Goal: Book appointment/travel/reservation

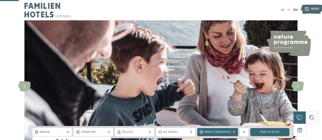
click at [110, 137] on span at bounding box center [106, 141] width 9 height 9
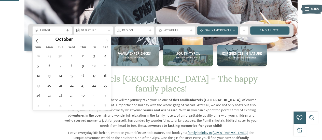
click at [110, 40] on span at bounding box center [106, 39] width 9 height 9
type input "****"
click at [110, 40] on span at bounding box center [106, 39] width 9 height 9
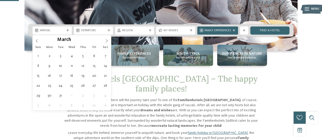
click at [110, 40] on span at bounding box center [106, 39] width 9 height 9
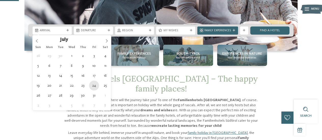
type div "[DATE]"
type input "****"
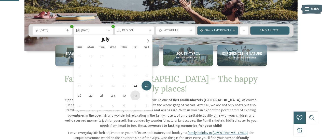
type div "[DATE]"
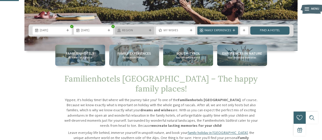
click at [127, 32] on span "Region" at bounding box center [134, 31] width 25 height 4
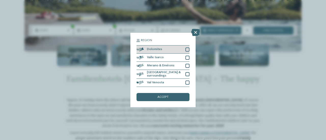
click at [187, 51] on div at bounding box center [188, 50] width 4 height 4
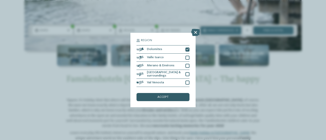
click at [172, 98] on div "accept" at bounding box center [163, 97] width 53 height 8
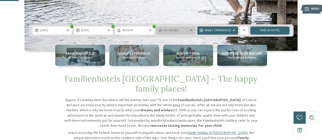
click at [179, 28] on div "My wishes" at bounding box center [175, 31] width 39 height 8
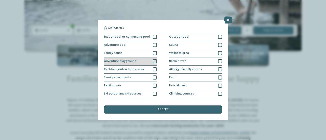
click at [153, 62] on div at bounding box center [155, 61] width 4 height 4
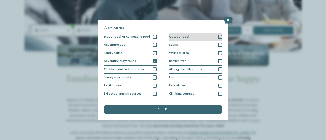
click at [218, 37] on div at bounding box center [220, 37] width 4 height 4
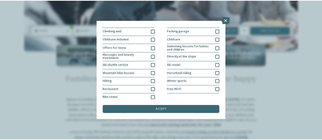
scroll to position [73, 0]
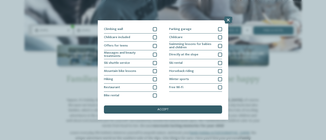
click at [172, 111] on div "accept" at bounding box center [163, 110] width 118 height 8
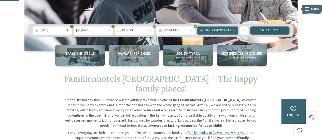
click at [264, 33] on link "Find a hotel" at bounding box center [270, 31] width 39 height 8
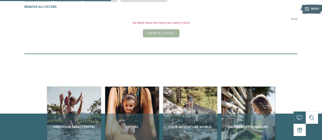
scroll to position [55, 0]
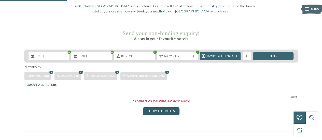
click at [159, 108] on div "Show all hotels" at bounding box center [161, 112] width 37 height 8
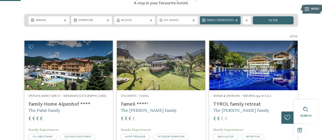
scroll to position [0, 0]
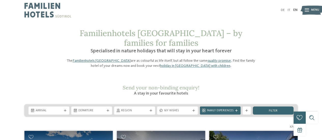
click at [41, 13] on img at bounding box center [47, 10] width 47 height 20
